Goal: Complete application form

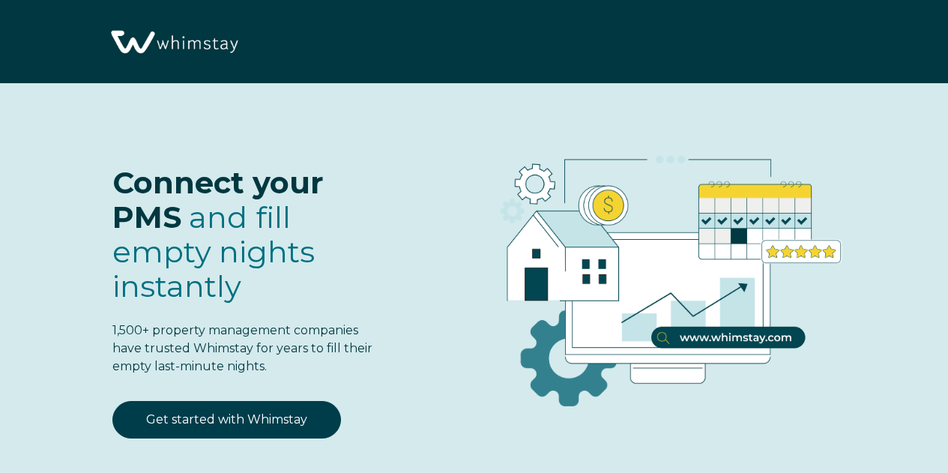
select select "IN"
select select "Standard"
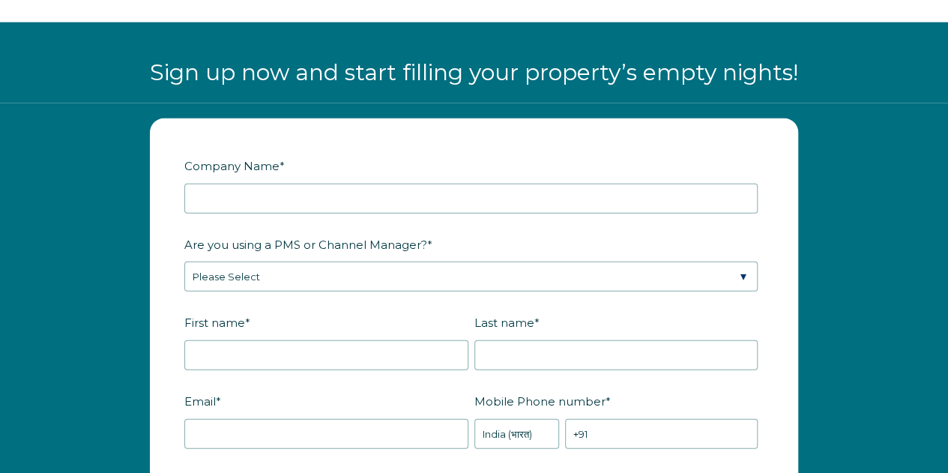
scroll to position [1649, 0]
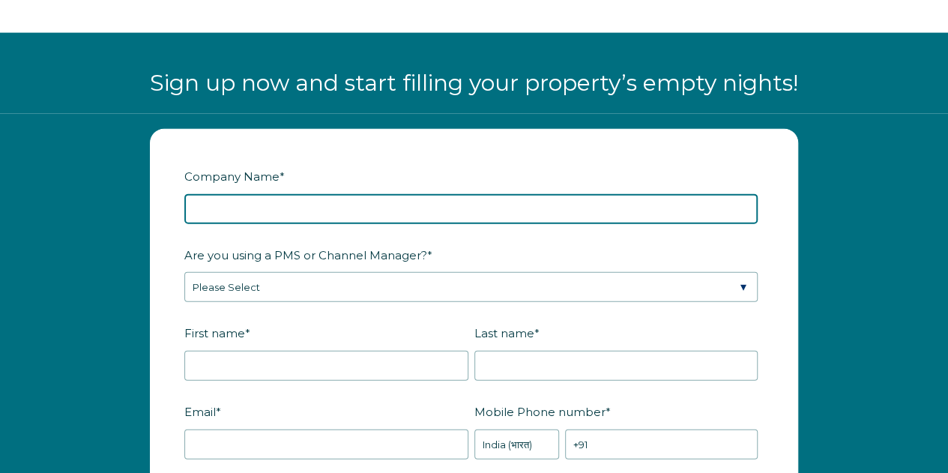
click at [292, 209] on input "Company Name *" at bounding box center [470, 209] width 573 height 30
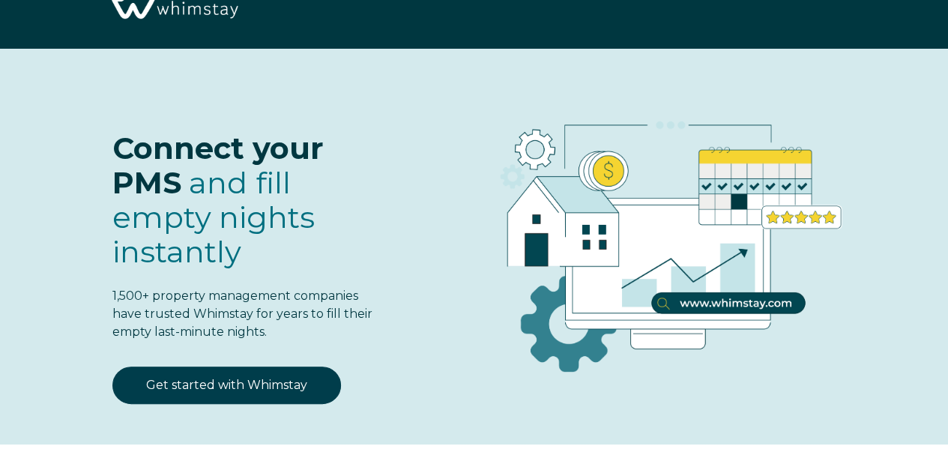
scroll to position [0, 0]
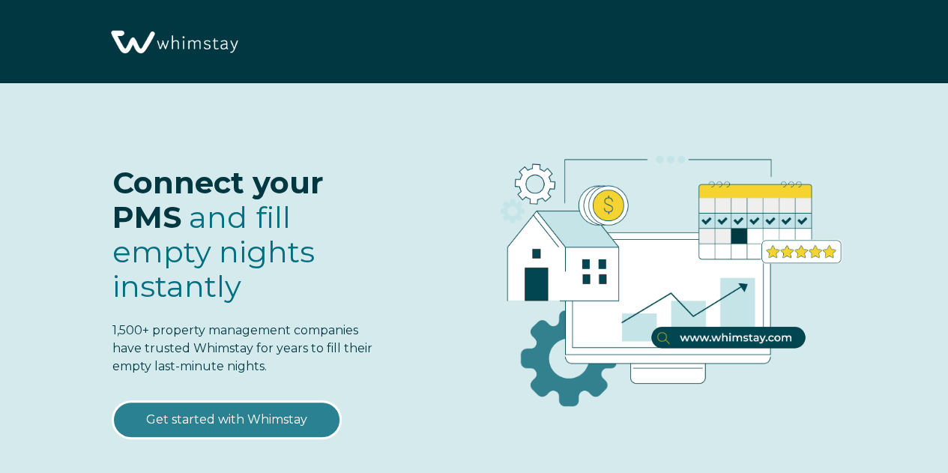
click at [259, 421] on link "Get started with Whimstay" at bounding box center [226, 419] width 229 height 37
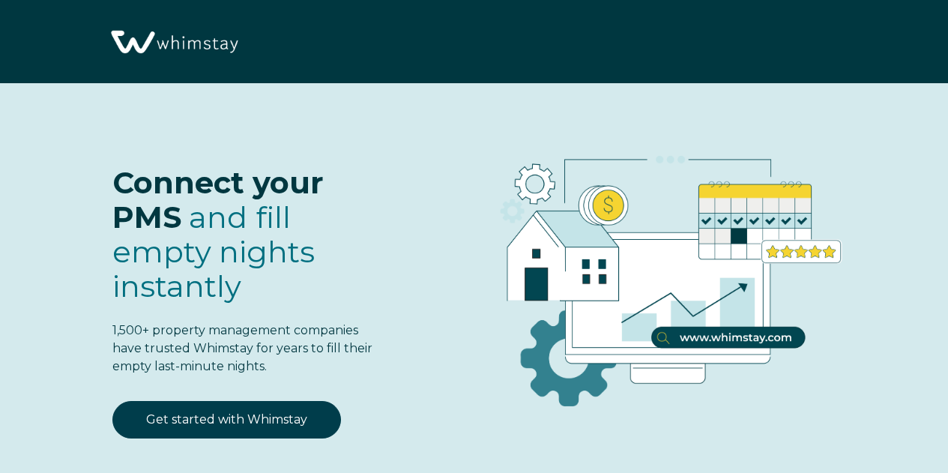
scroll to position [1717, 0]
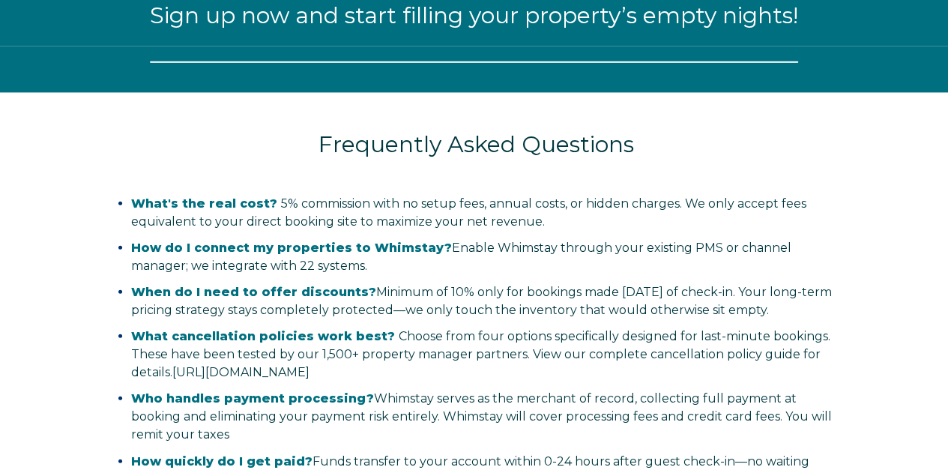
select select "IN"
select select "Standard"
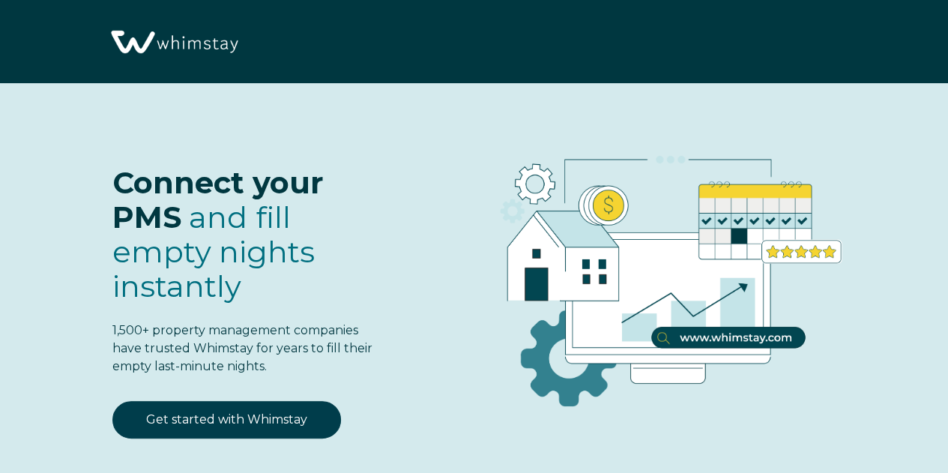
scroll to position [0, 0]
select select "IN"
select select "Standard"
